Goal: Information Seeking & Learning: Learn about a topic

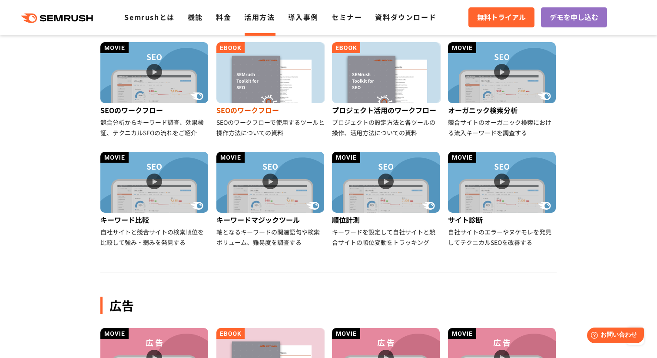
scroll to position [212, 0]
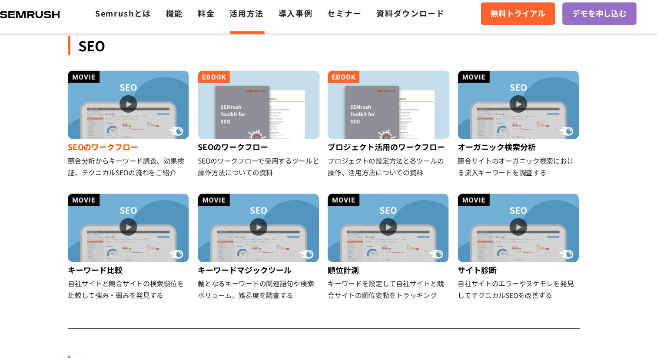
click at [131, 130] on div "SEOのワークフロー" at bounding box center [154, 136] width 109 height 14
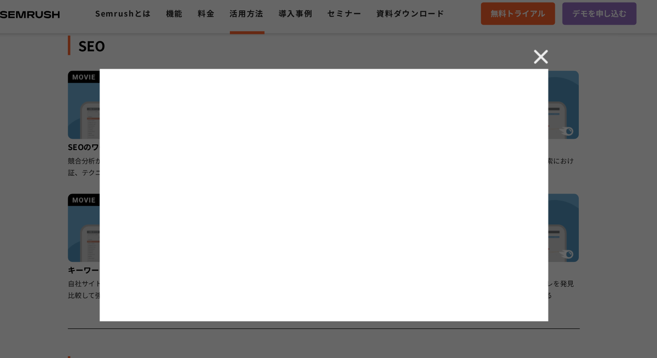
click at [518, 61] on img at bounding box center [522, 55] width 13 height 13
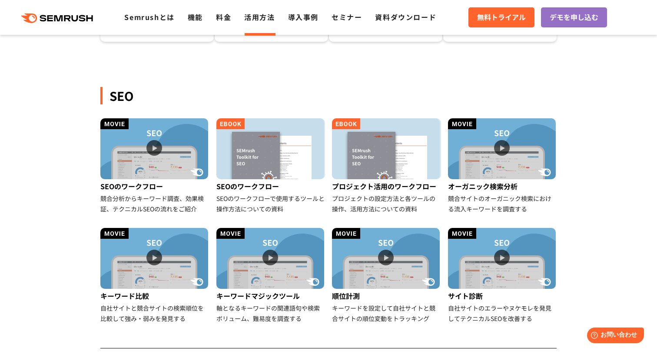
scroll to position [161, 0]
click at [156, 141] on img at bounding box center [154, 149] width 108 height 61
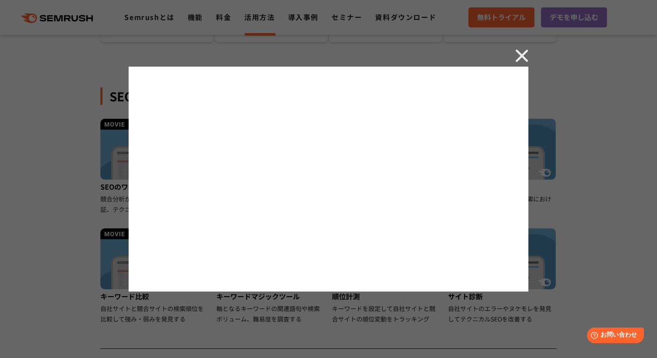
click at [515, 51] on div at bounding box center [328, 179] width 657 height 358
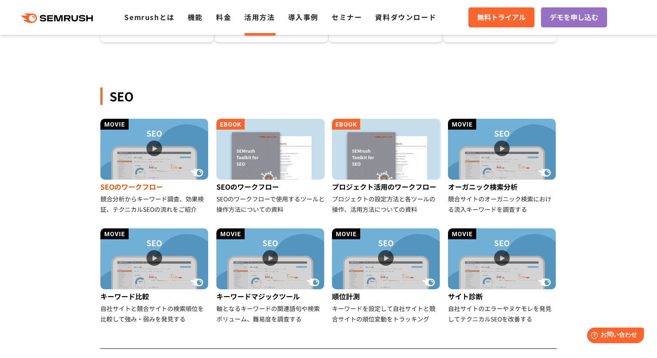
click at [159, 151] on img at bounding box center [154, 149] width 108 height 61
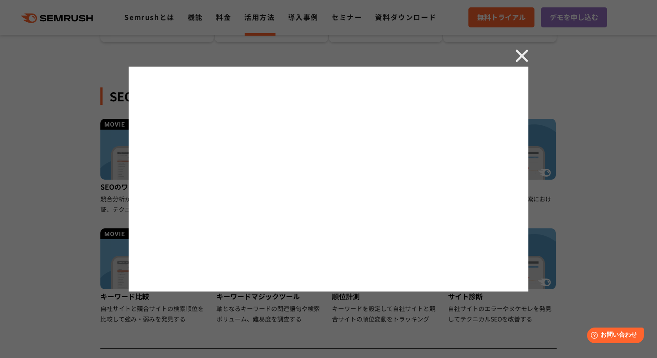
click at [530, 51] on div at bounding box center [328, 179] width 657 height 358
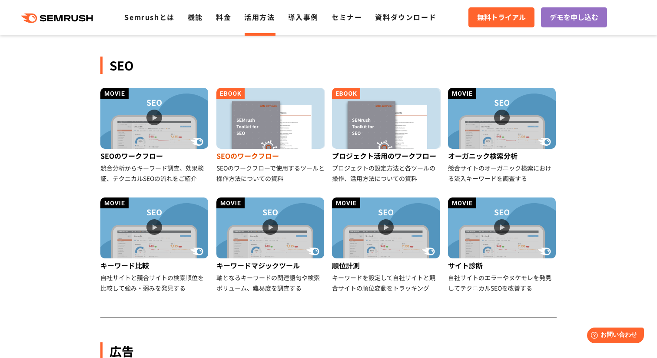
scroll to position [173, 0]
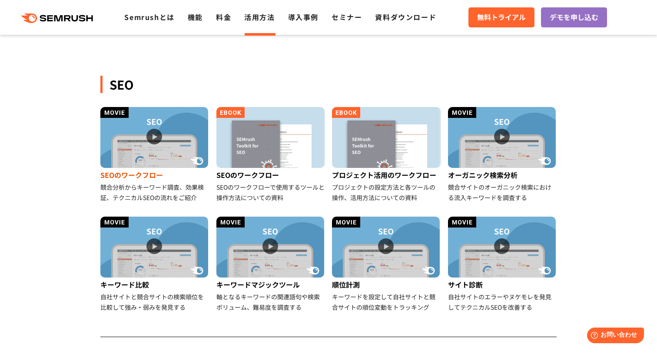
click at [156, 133] on img at bounding box center [154, 137] width 108 height 61
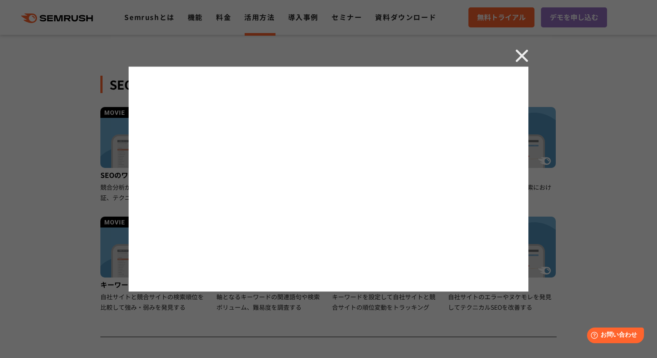
click at [519, 56] on img at bounding box center [522, 55] width 13 height 13
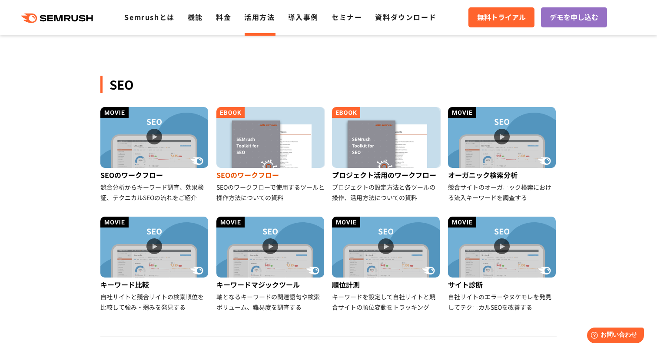
scroll to position [185, 0]
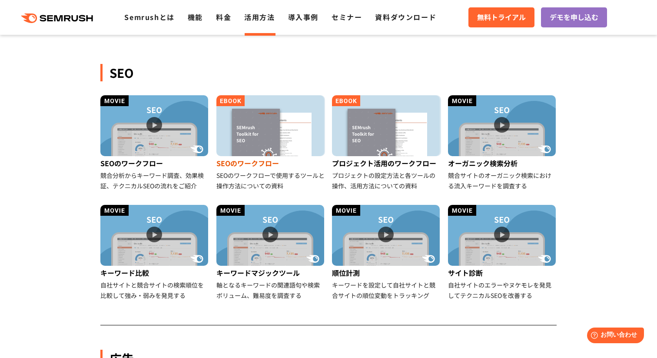
click at [257, 127] on img at bounding box center [271, 125] width 108 height 61
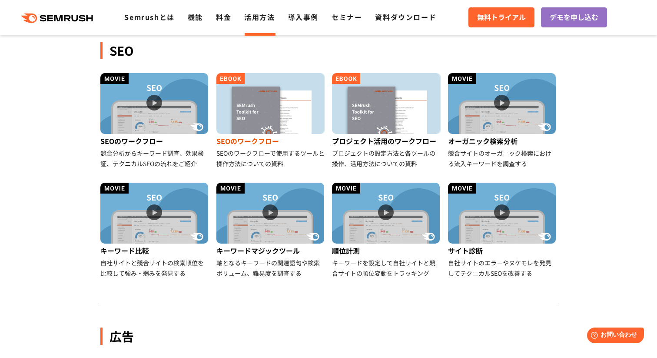
scroll to position [207, 0]
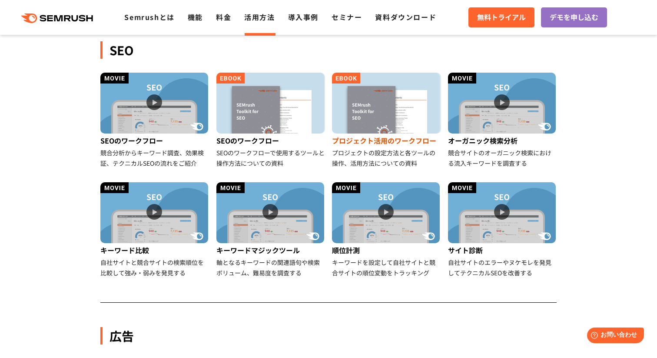
click at [368, 106] on img at bounding box center [386, 103] width 108 height 61
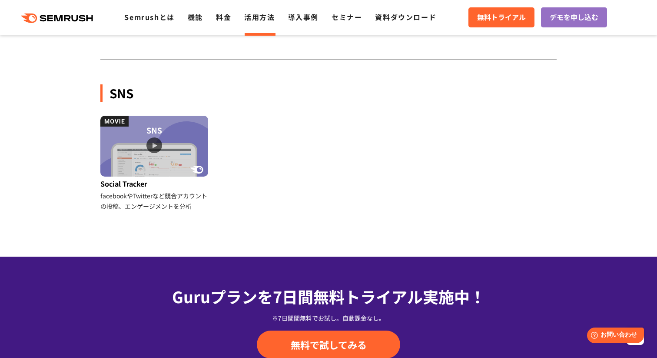
scroll to position [857, 0]
